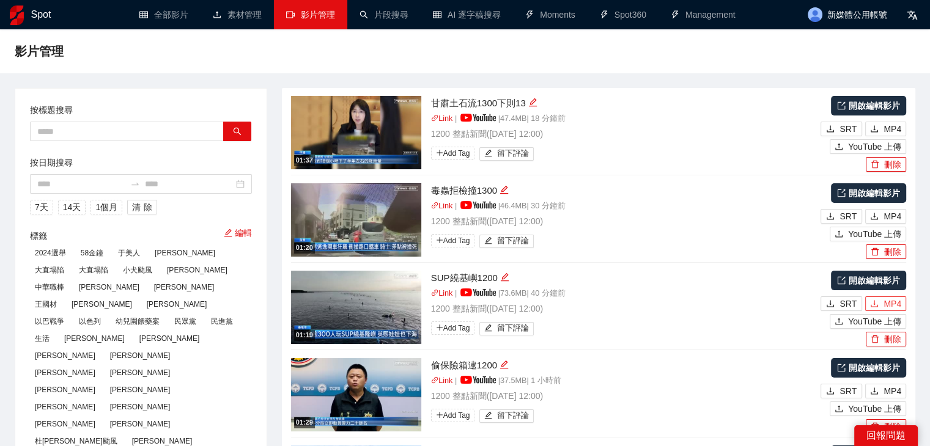
click at [897, 301] on span "MP4" at bounding box center [892, 303] width 18 height 13
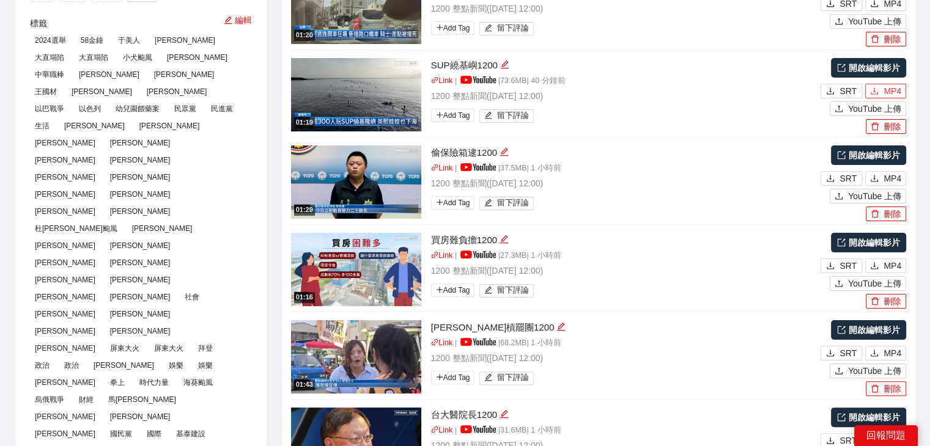
scroll to position [306, 0]
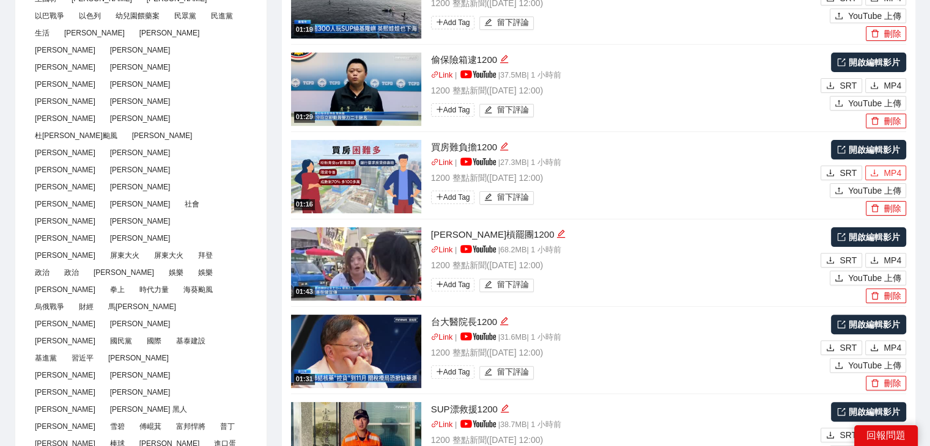
click at [893, 174] on span "MP4" at bounding box center [892, 172] width 18 height 13
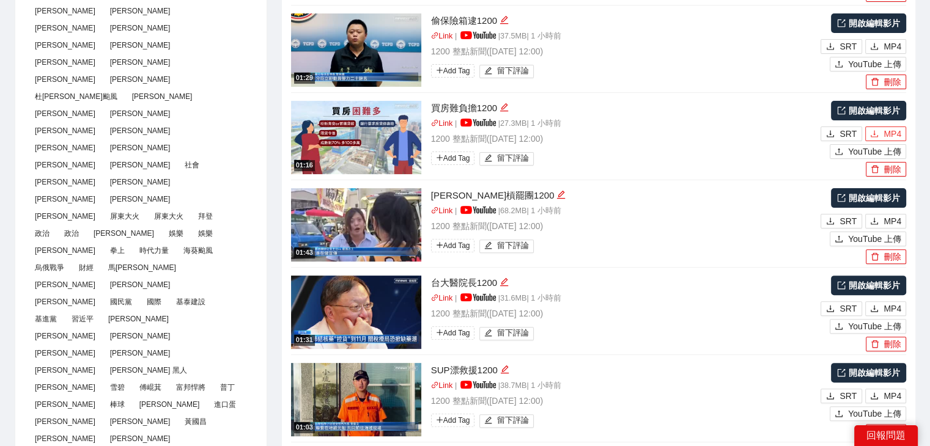
scroll to position [367, 0]
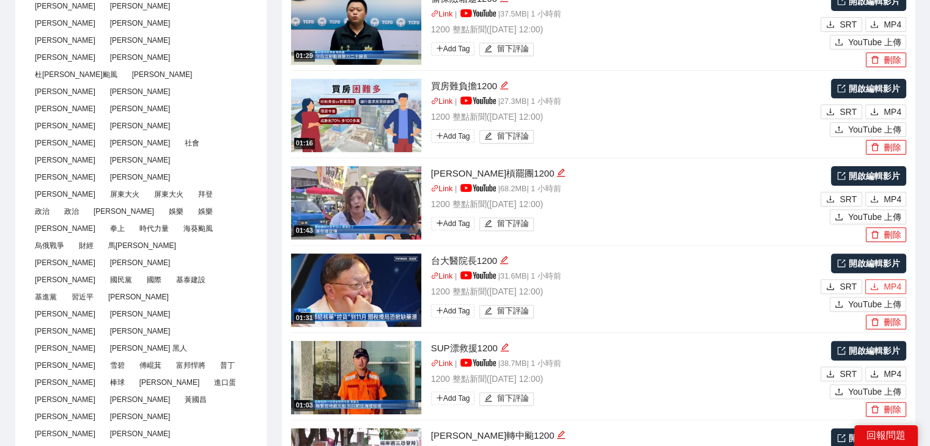
click at [885, 280] on span "MP4" at bounding box center [892, 286] width 18 height 13
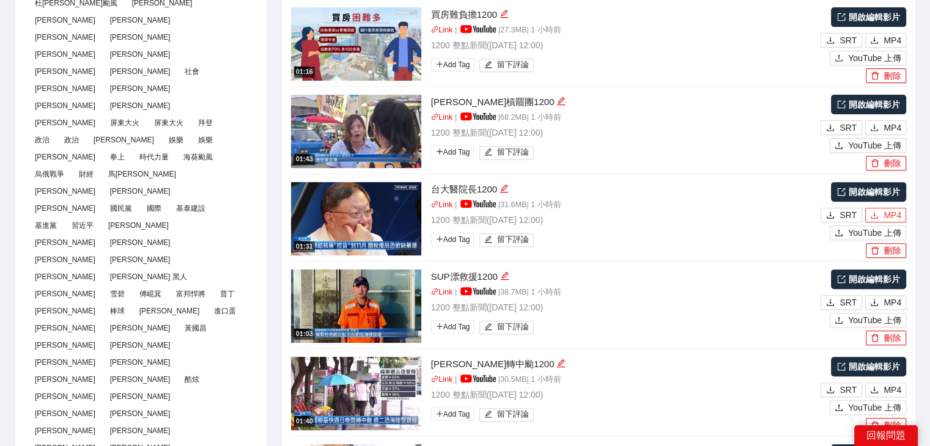
scroll to position [489, 0]
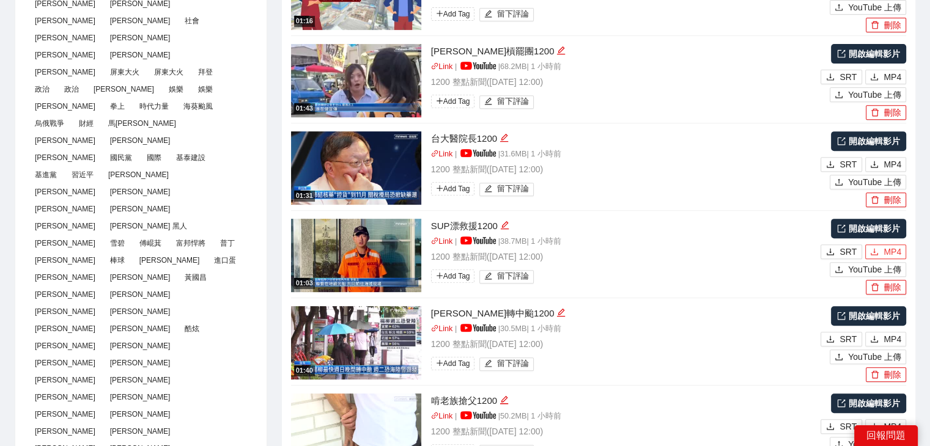
click at [879, 248] on button "MP4" at bounding box center [885, 252] width 41 height 15
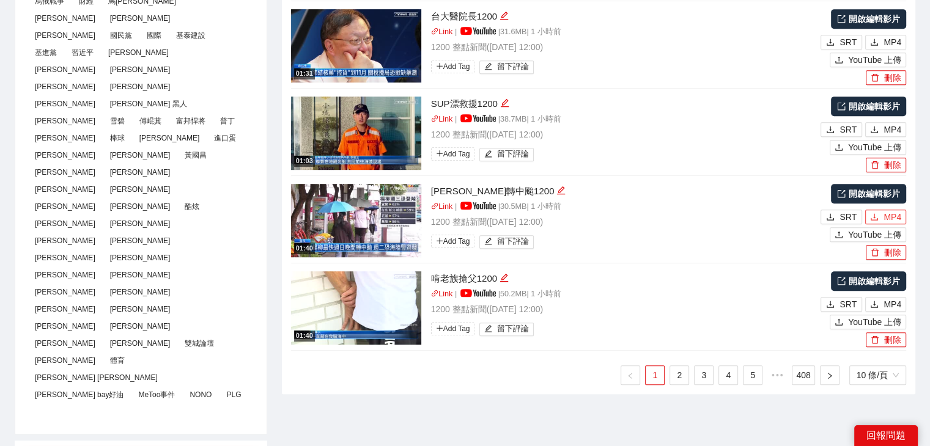
click at [893, 218] on span "MP4" at bounding box center [892, 216] width 18 height 13
click at [890, 306] on span "MP4" at bounding box center [892, 304] width 18 height 13
click at [675, 372] on link "2" at bounding box center [679, 375] width 18 height 18
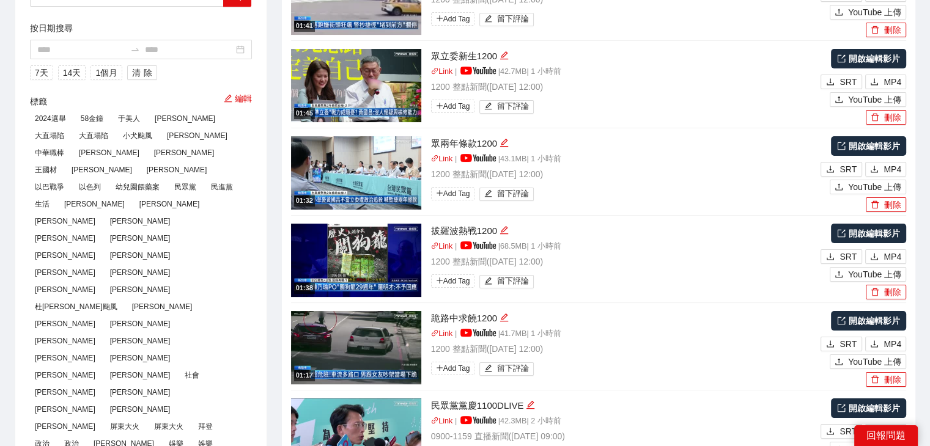
scroll to position [61, 0]
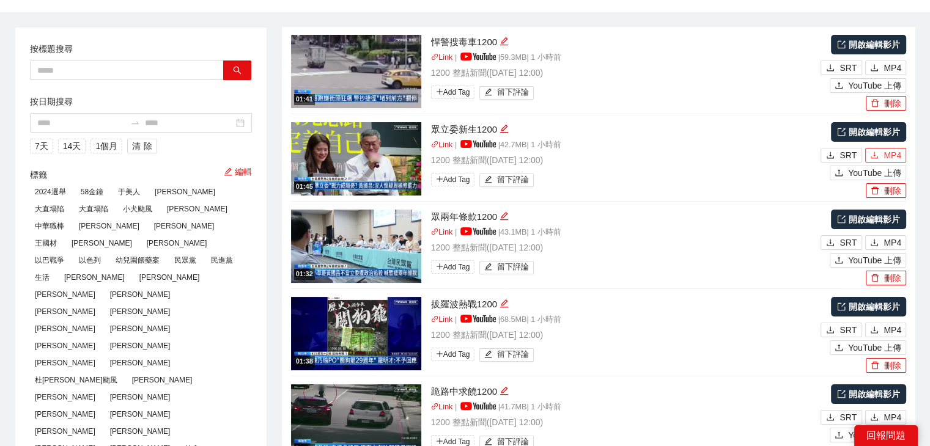
click at [894, 154] on span "MP4" at bounding box center [892, 155] width 18 height 13
click at [893, 240] on span "MP4" at bounding box center [892, 242] width 18 height 13
click at [893, 328] on span "MP4" at bounding box center [892, 329] width 18 height 13
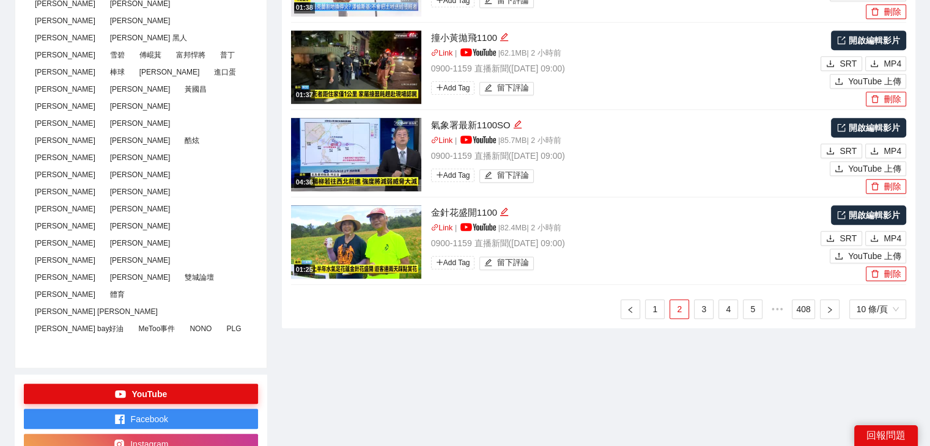
scroll to position [734, 0]
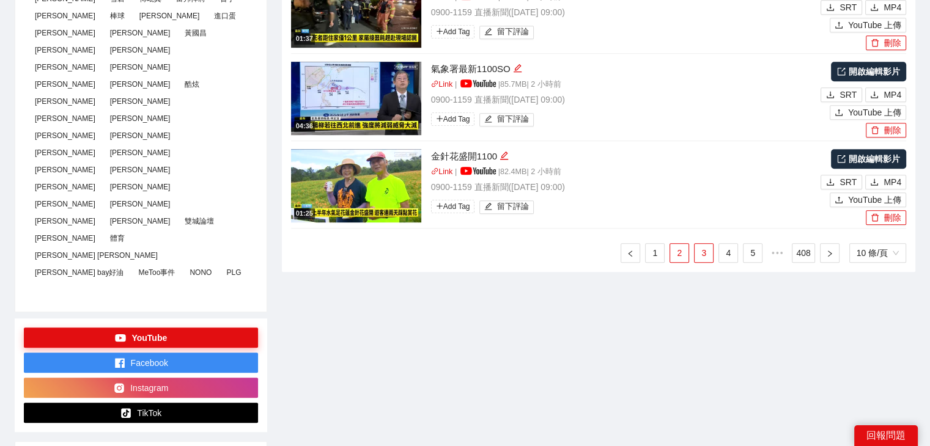
click at [708, 254] on link "3" at bounding box center [704, 253] width 18 height 18
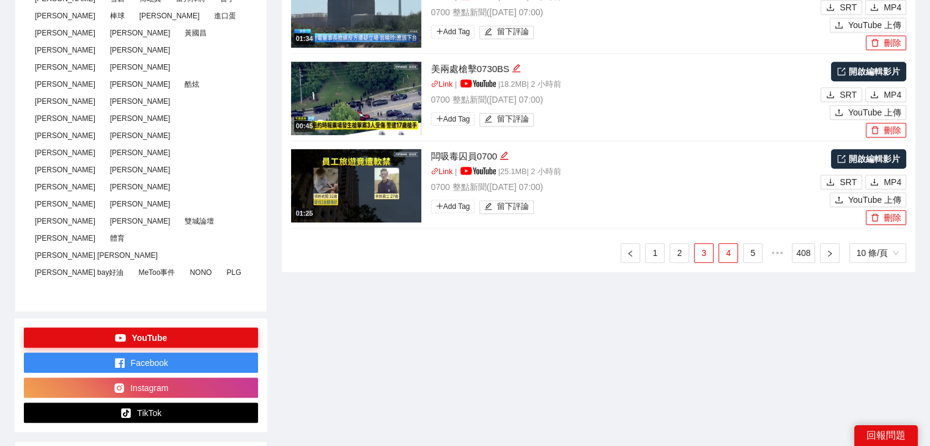
click at [726, 252] on link "4" at bounding box center [728, 253] width 18 height 18
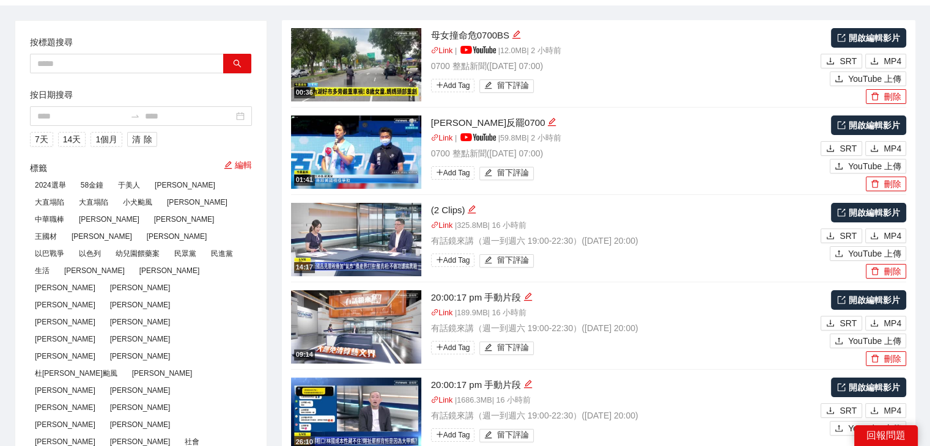
scroll to position [61, 0]
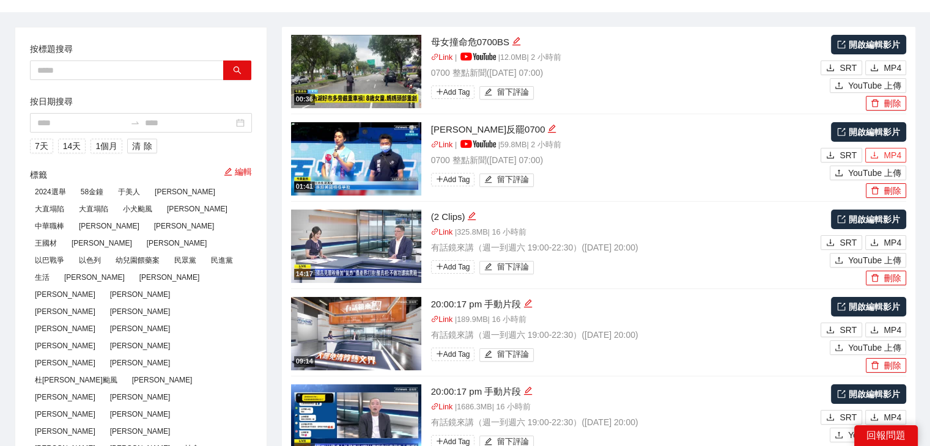
click at [892, 157] on span "MP4" at bounding box center [892, 155] width 18 height 13
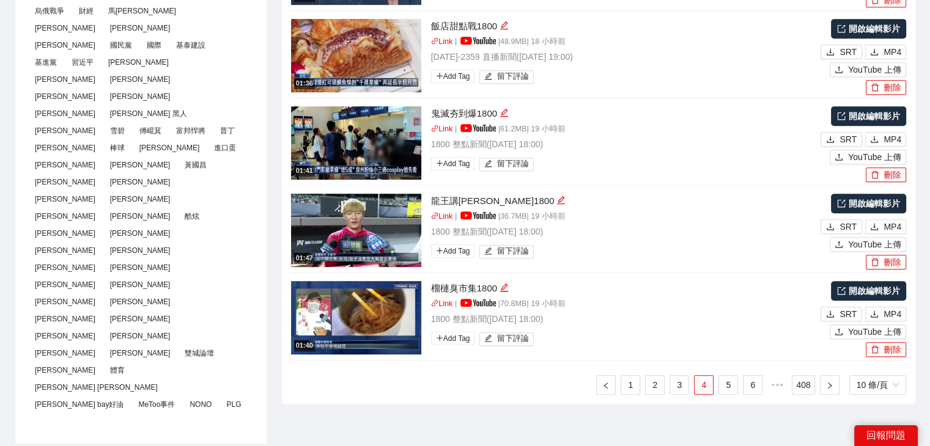
scroll to position [795, 0]
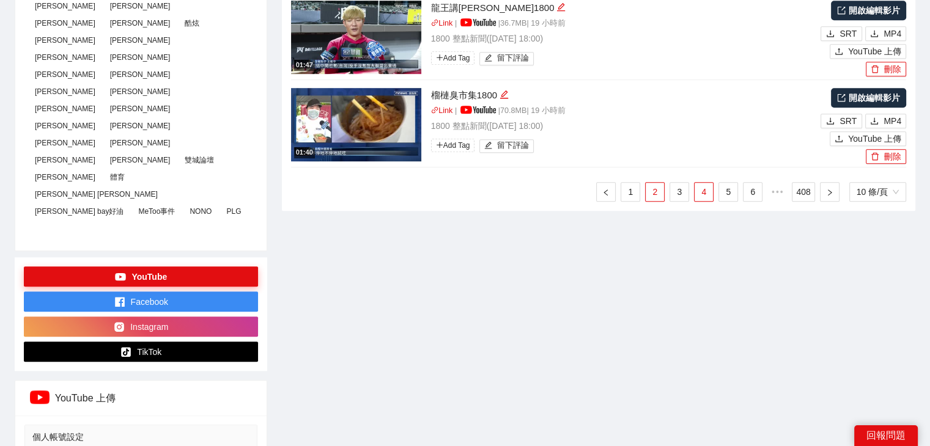
click at [683, 193] on link "3" at bounding box center [679, 192] width 18 height 18
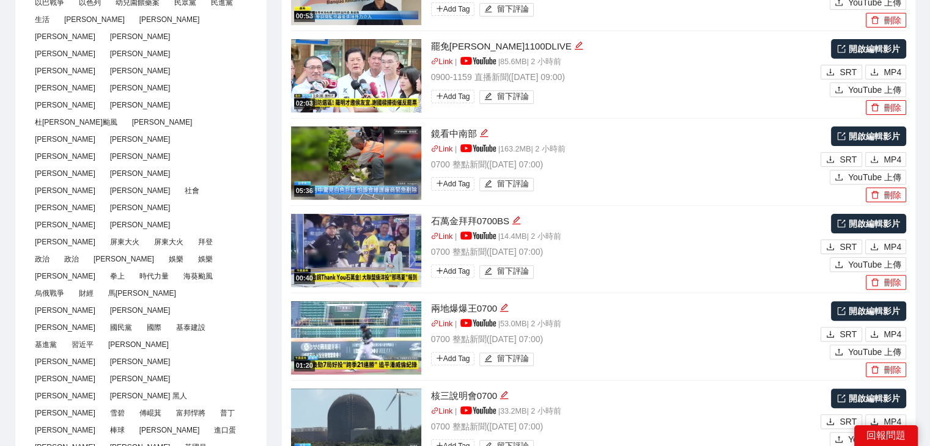
scroll to position [489, 0]
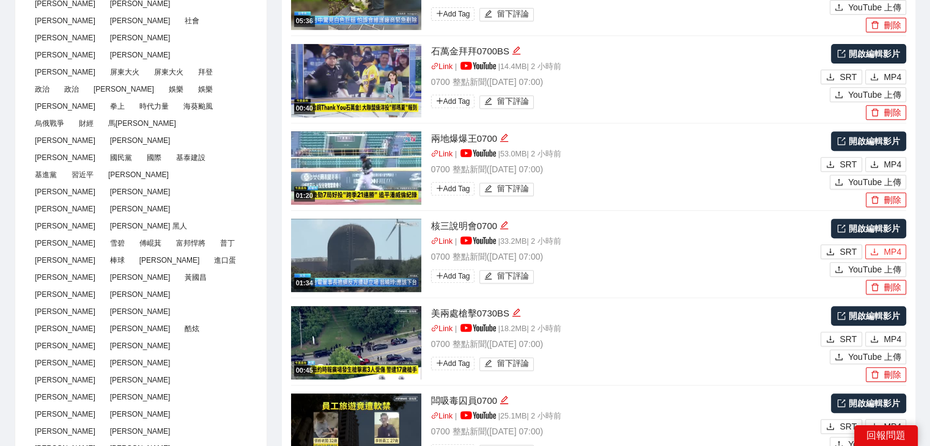
click at [886, 248] on span "MP4" at bounding box center [892, 251] width 18 height 13
